Goal: Transaction & Acquisition: Obtain resource

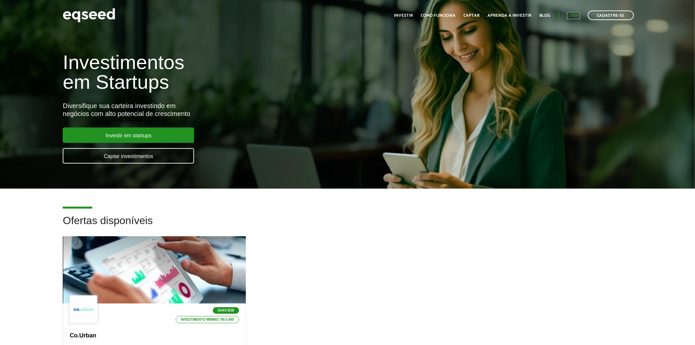
click at [576, 15] on link "Login" at bounding box center [573, 15] width 13 height 4
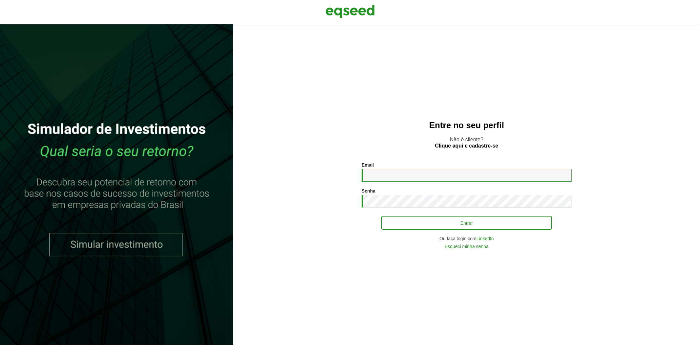
type input "**********"
click at [413, 222] on button "Entrar" at bounding box center [466, 222] width 171 height 12
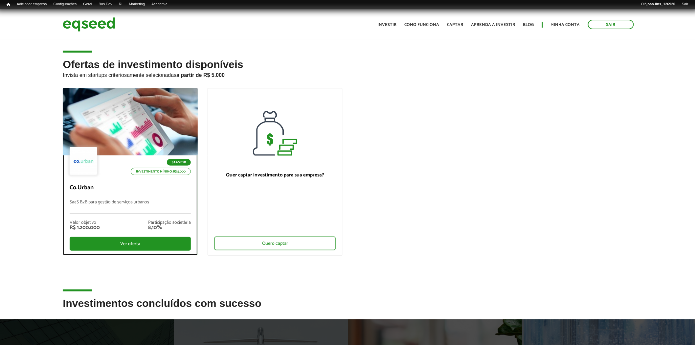
click at [137, 148] on div "SaaS B2B Investimento mínimo: R$ 5.000" at bounding box center [130, 161] width 121 height 29
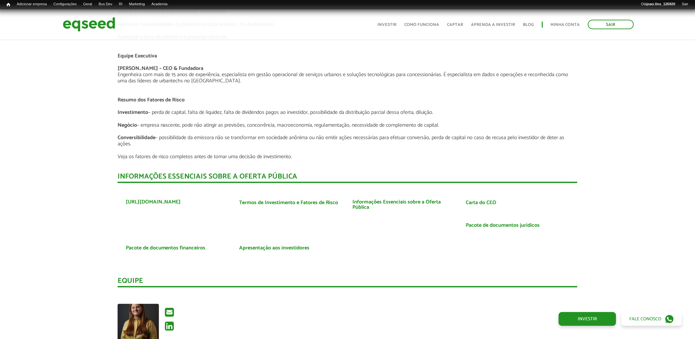
scroll to position [1240, 0]
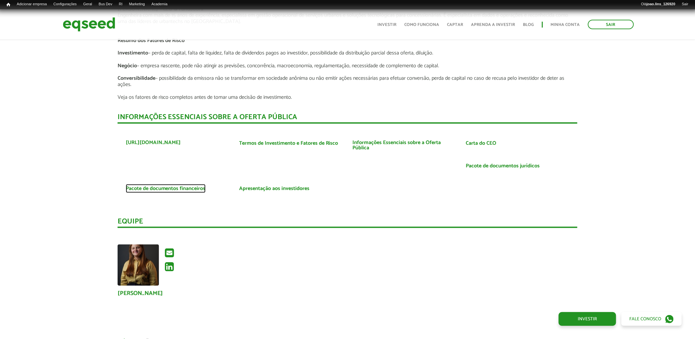
click at [180, 186] on link "Pacote de documentos financeiros" at bounding box center [166, 188] width 80 height 5
